Goal: Task Accomplishment & Management: Manage account settings

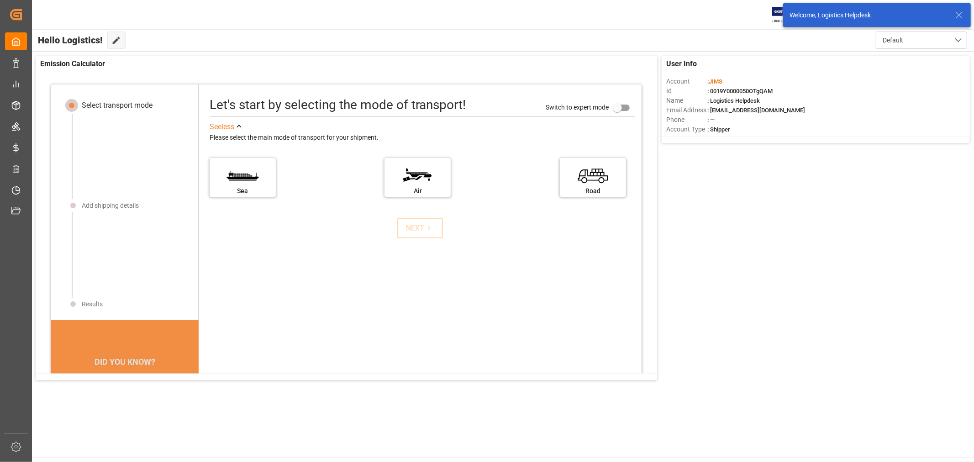
click at [847, 352] on div "User Info Account : [PERSON_NAME] Id : 0019Y0000050OTgQAM Name : Logistics Help…" at bounding box center [502, 218] width 943 height 333
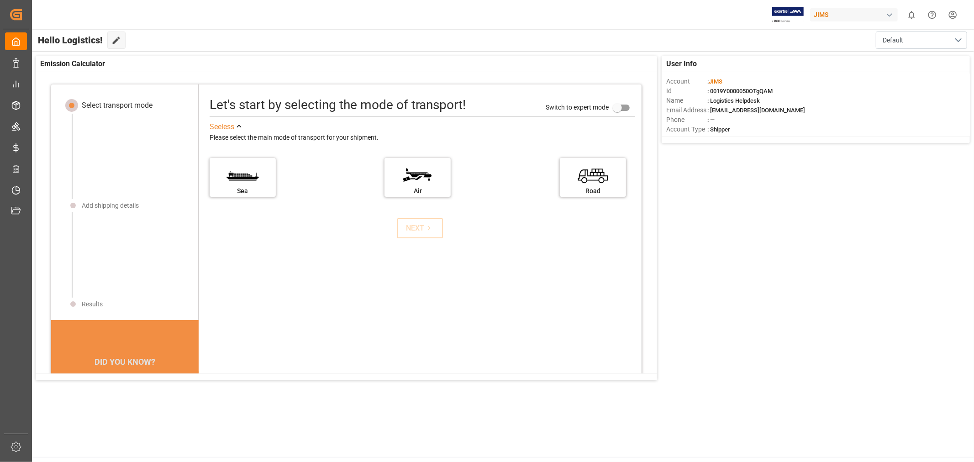
click at [782, 312] on div "User Info Account : [PERSON_NAME] Id : 0019Y0000050OTgQAM Name : Logistics Help…" at bounding box center [502, 218] width 943 height 333
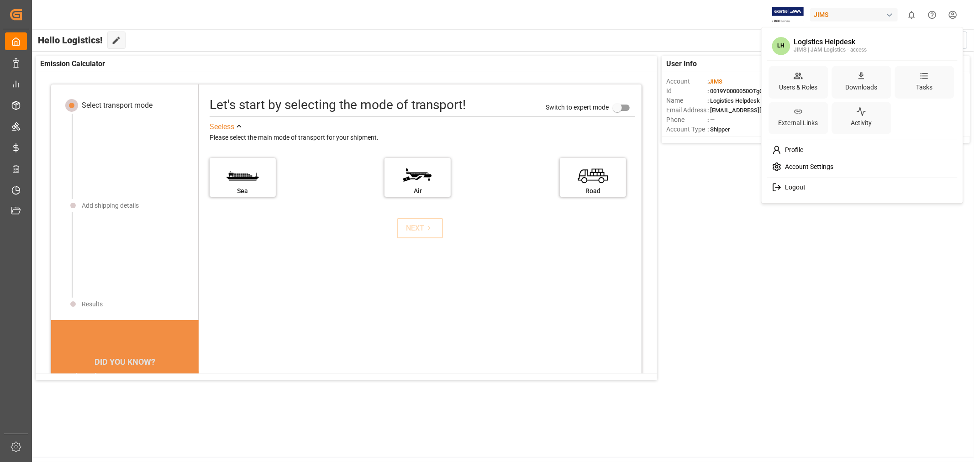
click at [953, 14] on html "Created by potrace 1.15, written by [PERSON_NAME] [DATE]-[DATE] Created by potr…" at bounding box center [487, 231] width 974 height 462
click at [792, 186] on span "Logout" at bounding box center [793, 188] width 24 height 8
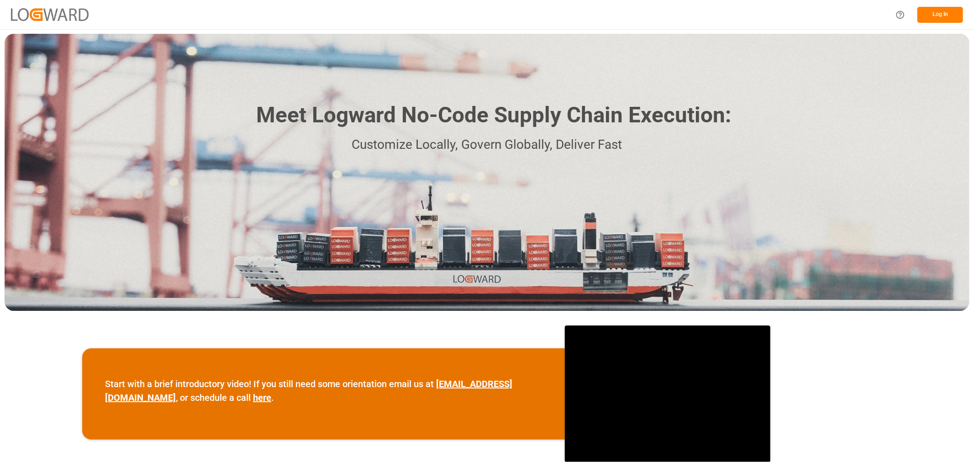
click at [938, 16] on button "Log In" at bounding box center [940, 15] width 46 height 16
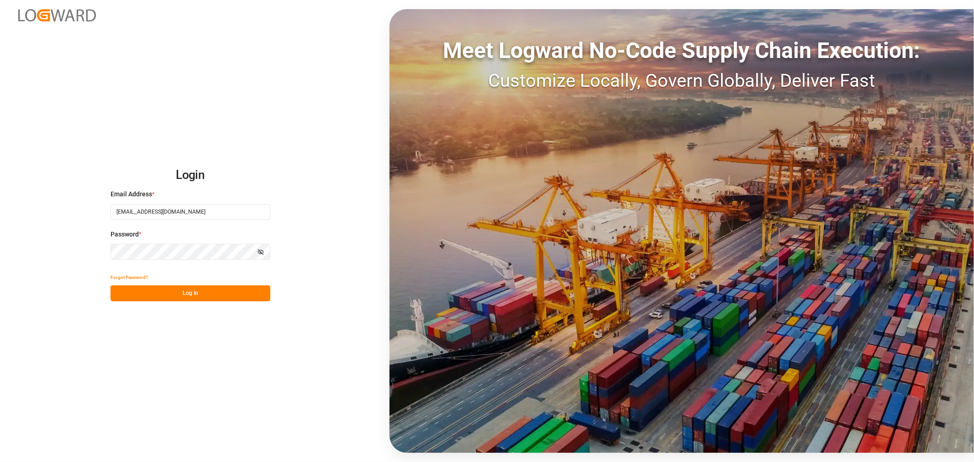
click at [177, 293] on button "Log In" at bounding box center [191, 293] width 160 height 16
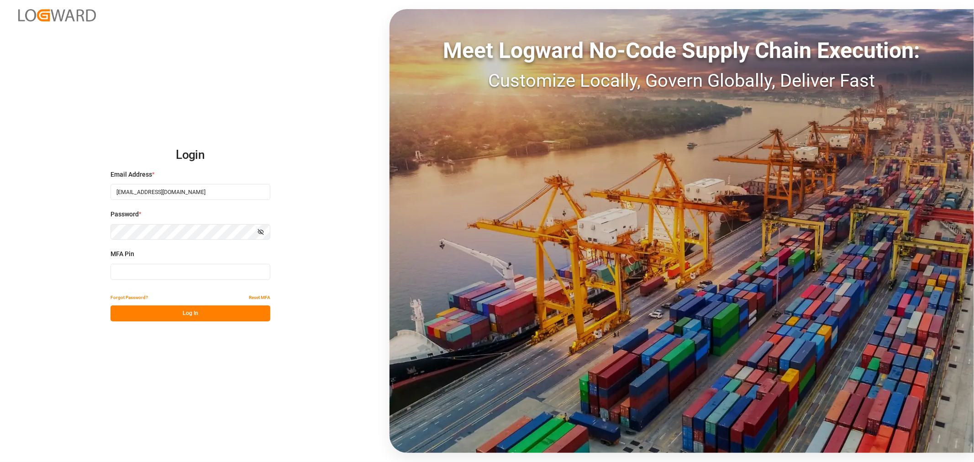
click at [143, 270] on input at bounding box center [191, 272] width 160 height 16
type input "535387"
click at [188, 317] on button "Log In" at bounding box center [191, 314] width 160 height 16
